Goal: Navigation & Orientation: Go to known website

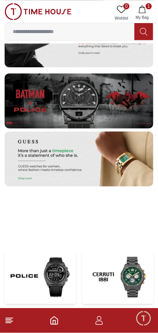
scroll to position [1376, 0]
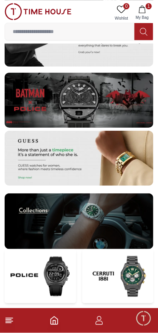
click at [67, 93] on img at bounding box center [79, 100] width 149 height 55
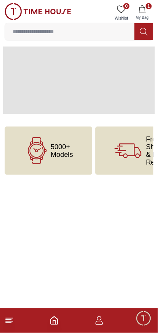
click at [70, 91] on span at bounding box center [79, 80] width 152 height 68
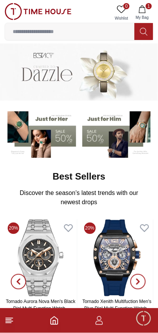
scroll to position [1376, 0]
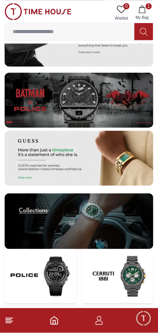
click at [54, 317] on icon "Home" at bounding box center [54, 321] width 7 height 8
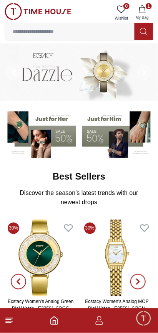
click at [97, 316] on icon "button" at bounding box center [99, 320] width 9 height 9
